Goal: Information Seeking & Learning: Learn about a topic

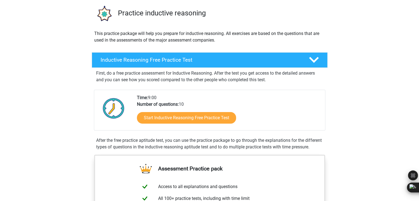
scroll to position [83, 0]
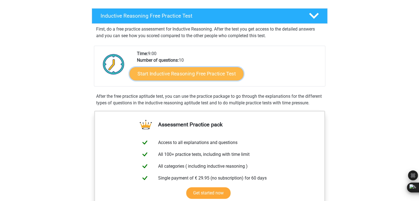
click at [173, 75] on link "Start Inductive Reasoning Free Practice Test" at bounding box center [187, 73] width 114 height 13
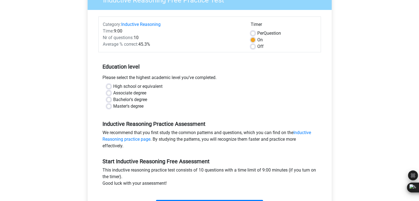
scroll to position [55, 0]
click at [113, 85] on label "High school or equivalent" at bounding box center [137, 86] width 49 height 7
click at [110, 85] on input "High school or equivalent" at bounding box center [109, 86] width 4 height 6
radio input "true"
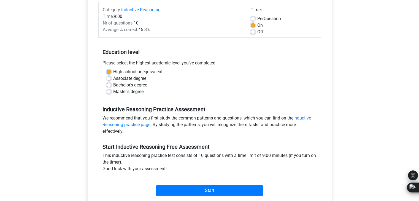
scroll to position [110, 0]
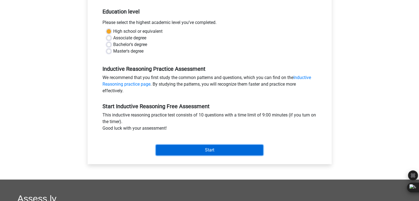
click at [174, 146] on input "Start" at bounding box center [209, 150] width 107 height 10
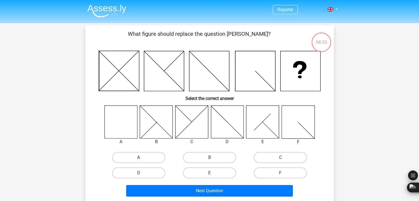
click at [136, 161] on label "A" at bounding box center [138, 157] width 53 height 11
click at [139, 161] on input "A" at bounding box center [141, 160] width 4 height 4
radio input "true"
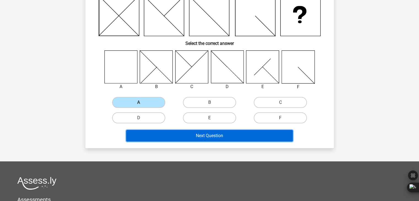
click at [195, 138] on button "Next Question" at bounding box center [209, 136] width 167 height 12
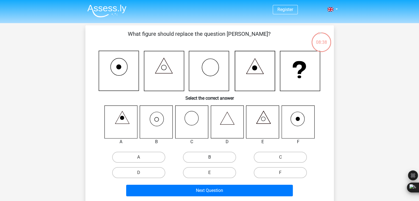
click at [200, 158] on label "B" at bounding box center [209, 157] width 53 height 11
click at [209, 158] on input "B" at bounding box center [211, 159] width 4 height 4
radio input "true"
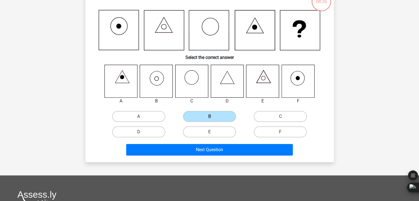
scroll to position [55, 0]
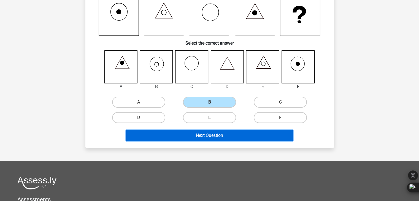
click at [192, 135] on button "Next Question" at bounding box center [209, 136] width 167 height 12
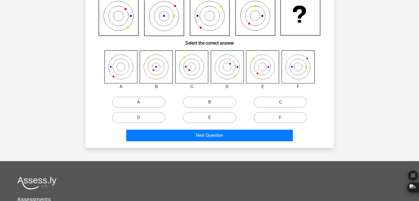
scroll to position [25, 0]
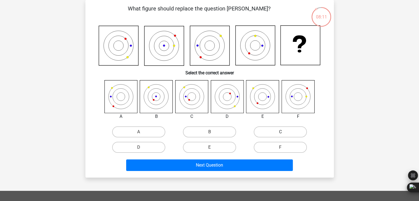
click at [272, 134] on label "C" at bounding box center [280, 131] width 53 height 11
click at [281, 134] on input "C" at bounding box center [283, 134] width 4 height 4
radio input "true"
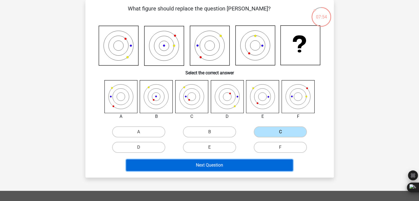
click at [182, 164] on button "Next Question" at bounding box center [209, 166] width 167 height 12
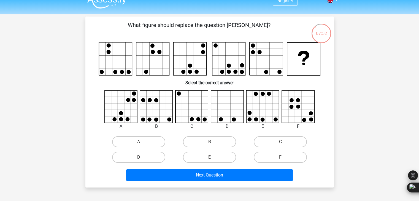
scroll to position [0, 0]
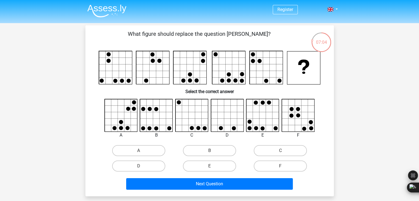
click at [233, 125] on icon at bounding box center [227, 115] width 33 height 33
click at [151, 166] on label "D" at bounding box center [138, 166] width 53 height 11
click at [142, 166] on input "D" at bounding box center [141, 168] width 4 height 4
radio input "true"
click at [196, 189] on div "Next Question" at bounding box center [209, 185] width 213 height 14
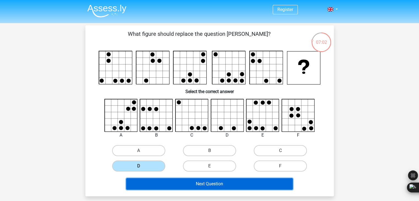
click at [200, 185] on button "Next Question" at bounding box center [209, 184] width 167 height 12
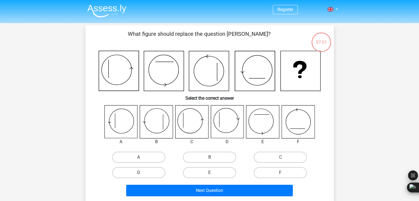
scroll to position [25, 0]
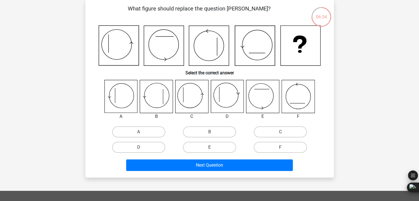
click at [285, 138] on div "C" at bounding box center [280, 131] width 71 height 15
click at [284, 135] on input "C" at bounding box center [283, 134] width 4 height 4
radio input "true"
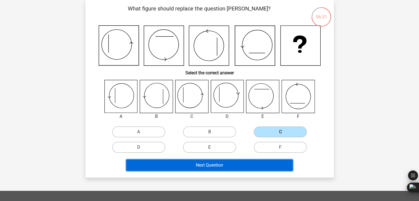
click at [219, 164] on button "Next Question" at bounding box center [209, 166] width 167 height 12
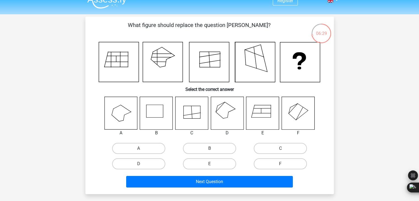
scroll to position [0, 0]
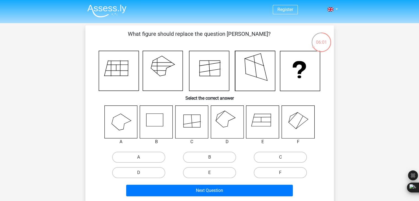
click at [226, 135] on icon at bounding box center [227, 122] width 33 height 33
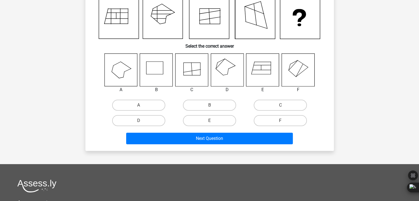
scroll to position [55, 0]
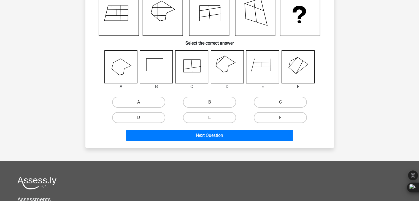
click at [140, 118] on input "D" at bounding box center [141, 120] width 4 height 4
radio input "true"
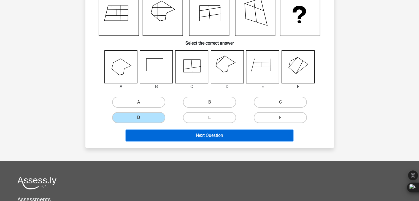
click at [182, 140] on button "Next Question" at bounding box center [209, 136] width 167 height 12
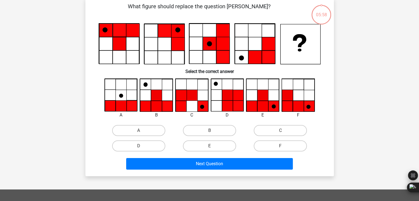
scroll to position [25, 0]
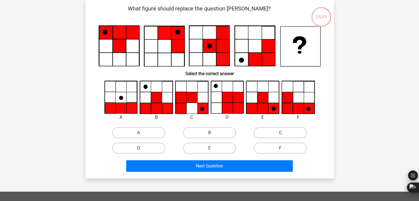
click at [266, 112] on icon at bounding box center [262, 108] width 11 height 11
click at [217, 147] on label "E" at bounding box center [209, 148] width 53 height 11
click at [213, 148] on input "E" at bounding box center [211, 150] width 4 height 4
radio input "true"
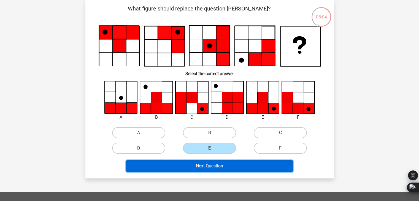
click at [221, 165] on button "Next Question" at bounding box center [209, 166] width 167 height 12
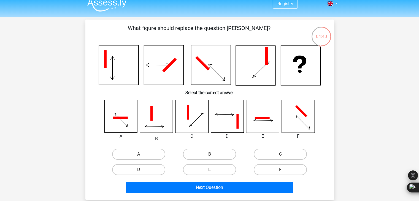
scroll to position [0, 0]
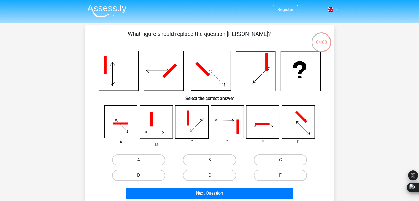
click at [215, 161] on label "B" at bounding box center [209, 160] width 53 height 11
click at [213, 161] on input "B" at bounding box center [211, 162] width 4 height 4
radio input "true"
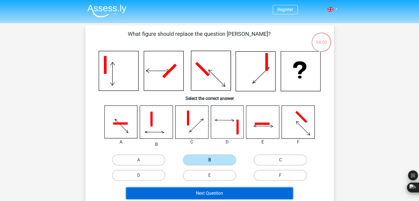
click at [214, 192] on button "Next Question" at bounding box center [209, 194] width 167 height 12
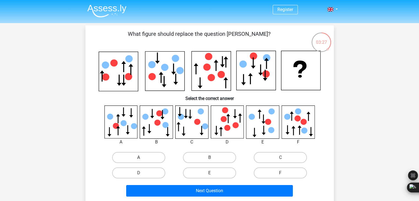
click at [154, 159] on label "A" at bounding box center [138, 157] width 53 height 11
click at [142, 159] on input "A" at bounding box center [141, 160] width 4 height 4
radio input "true"
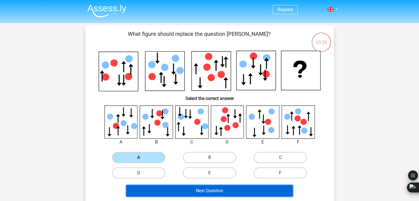
click at [182, 190] on button "Next Question" at bounding box center [209, 191] width 167 height 12
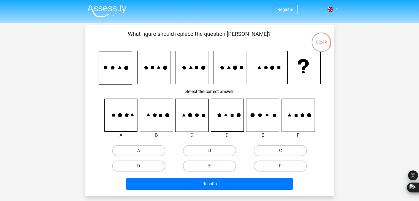
click at [213, 150] on label "B" at bounding box center [209, 150] width 53 height 11
click at [213, 151] on input "B" at bounding box center [211, 153] width 4 height 4
radio input "true"
click at [197, 164] on label "E" at bounding box center [209, 166] width 53 height 11
click at [209, 166] on input "E" at bounding box center [211, 168] width 4 height 4
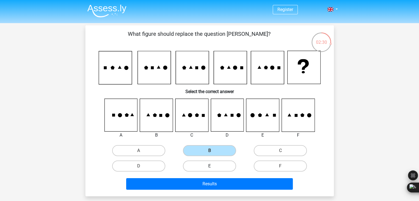
radio input "true"
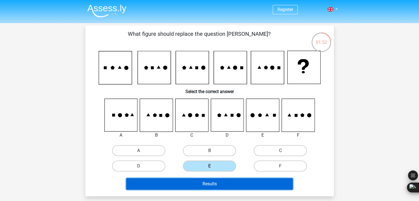
click at [222, 185] on button "Results" at bounding box center [209, 184] width 167 height 12
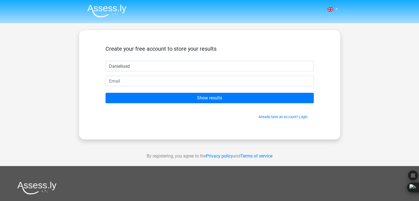
type input "Danieliusd"
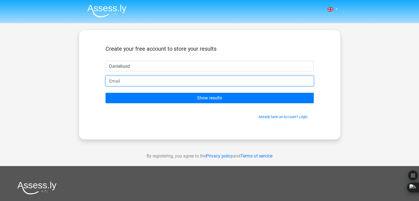
click at [143, 82] on input "email" at bounding box center [210, 81] width 208 height 10
type input "d.prelgauskas@students.uu.nl"
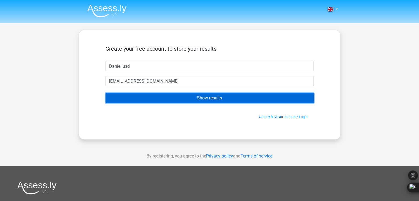
click at [165, 97] on input "Show results" at bounding box center [210, 98] width 208 height 10
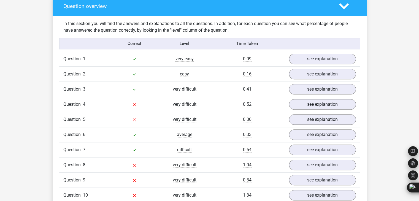
scroll to position [413, 0]
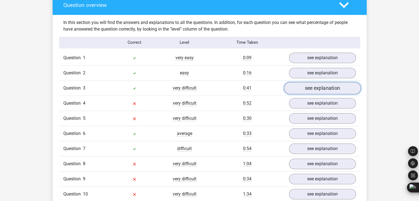
click at [307, 89] on link "see explanation" at bounding box center [322, 88] width 77 height 12
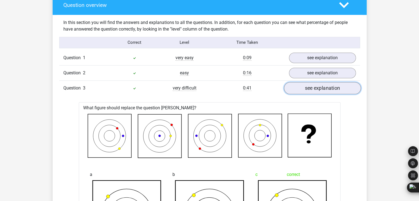
click at [306, 91] on link "see explanation" at bounding box center [322, 88] width 77 height 12
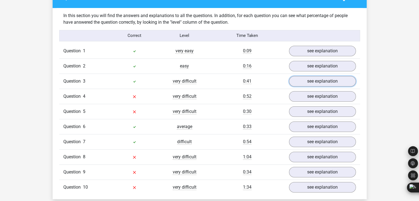
scroll to position [441, 0]
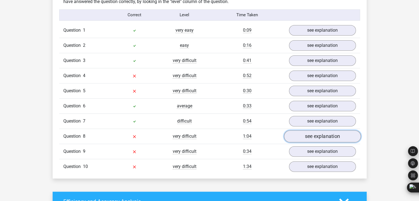
click at [303, 133] on link "see explanation" at bounding box center [322, 136] width 77 height 12
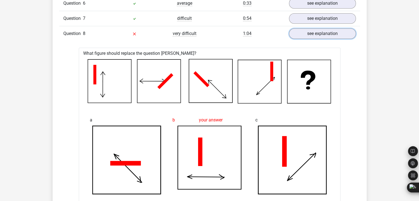
scroll to position [496, 0]
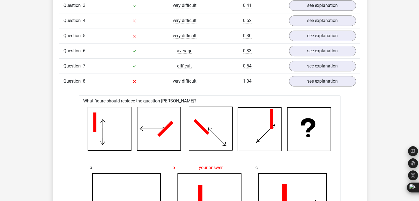
click at [275, 83] on div "1:04" at bounding box center [247, 81] width 75 height 7
click at [301, 82] on link "see explanation" at bounding box center [322, 81] width 77 height 12
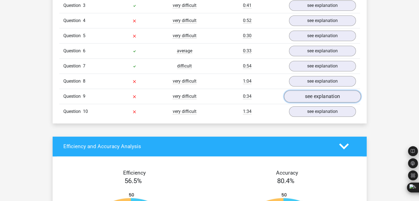
click at [308, 96] on link "see explanation" at bounding box center [322, 96] width 77 height 12
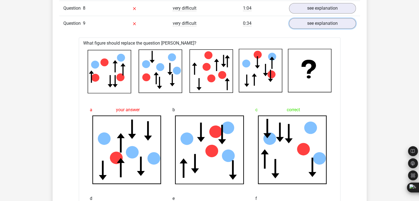
scroll to position [579, 0]
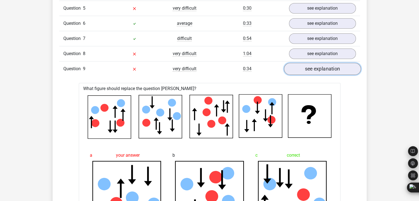
click at [310, 71] on link "see explanation" at bounding box center [322, 69] width 77 height 12
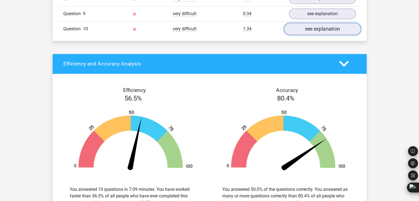
click at [300, 29] on link "see explanation" at bounding box center [322, 29] width 77 height 12
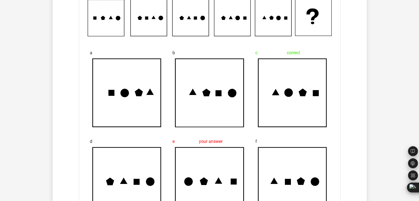
scroll to position [524, 0]
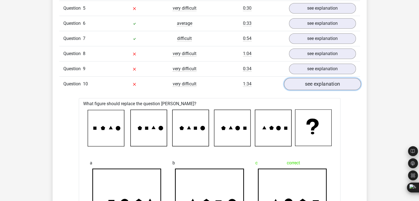
click at [318, 87] on link "see explanation" at bounding box center [322, 84] width 77 height 12
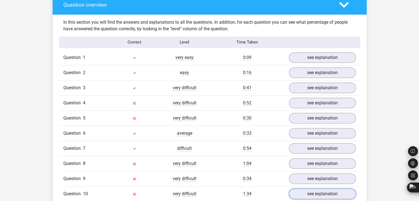
scroll to position [413, 0]
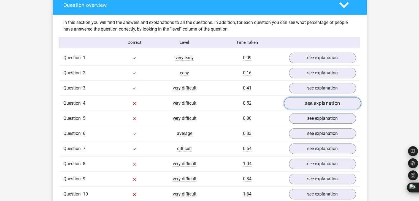
click at [317, 102] on link "see explanation" at bounding box center [322, 103] width 77 height 12
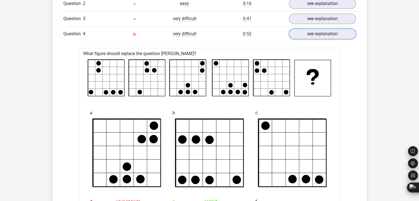
scroll to position [386, 0]
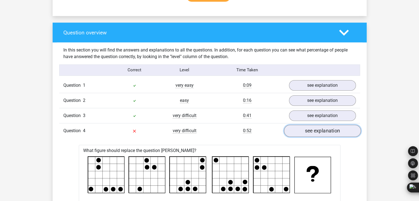
click at [309, 131] on link "see explanation" at bounding box center [322, 131] width 77 height 12
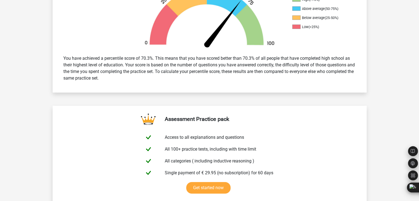
scroll to position [193, 0]
